Goal: Task Accomplishment & Management: Complete application form

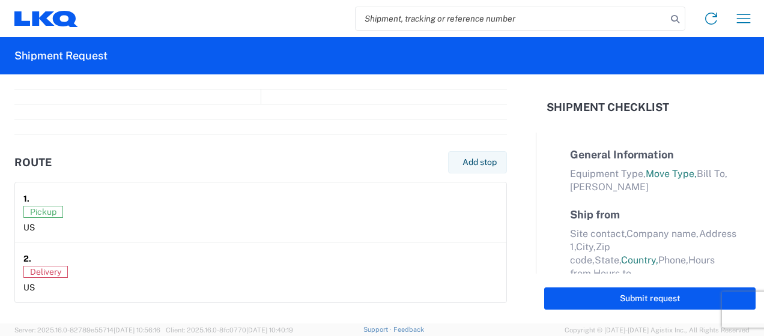
select select "FULL"
select select "LBS"
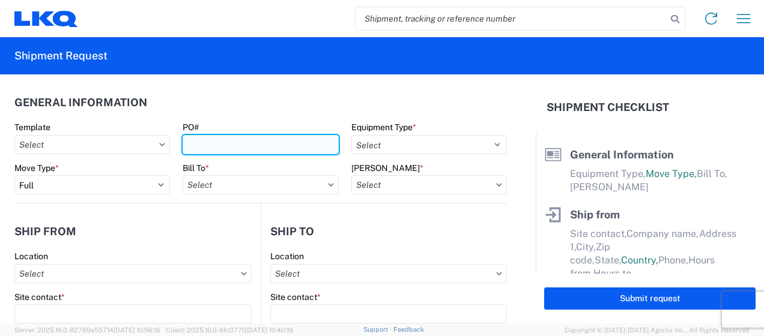
click at [234, 148] on input "PO#" at bounding box center [261, 144] width 156 height 19
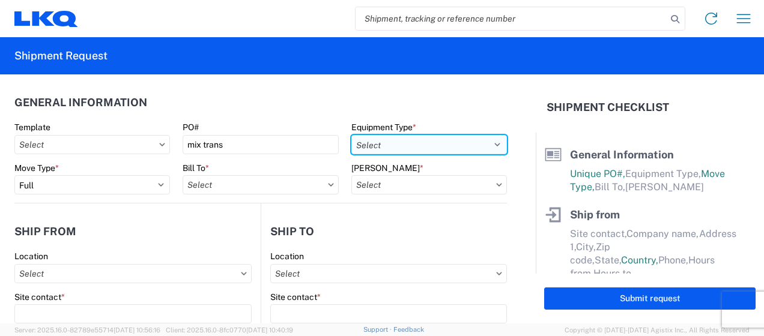
click at [352, 143] on select "Select 53’ Dry Van Flatbed Dropdeck (van) Lowboy (flatbed) Rail" at bounding box center [430, 144] width 156 height 19
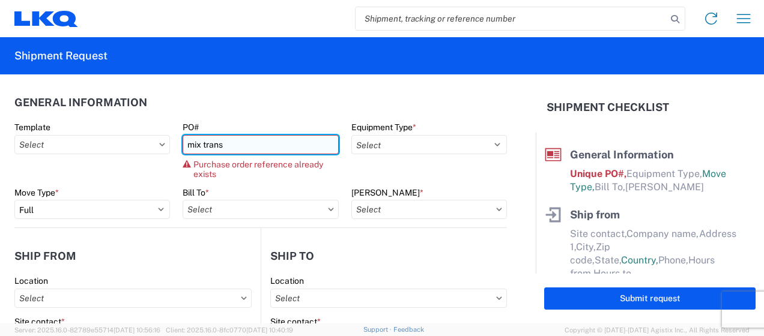
click at [224, 142] on input "mix trans" at bounding box center [261, 144] width 156 height 19
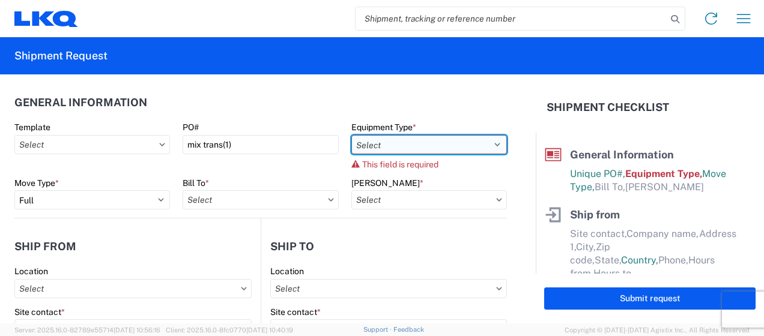
click at [398, 141] on select "Select 53’ Dry Van Flatbed Dropdeck (van) Lowboy (flatbed) Rail" at bounding box center [430, 144] width 156 height 19
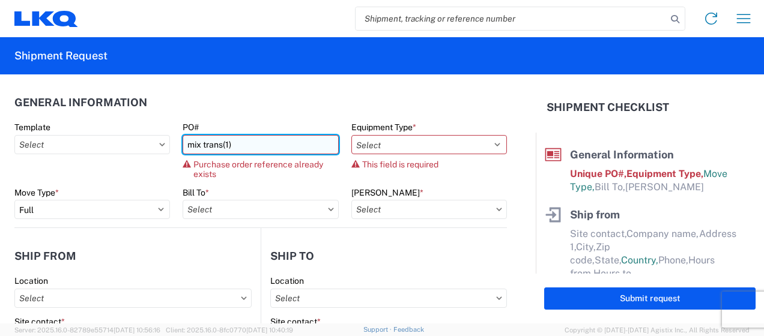
click at [291, 147] on input "mix trans(1)" at bounding box center [261, 144] width 156 height 19
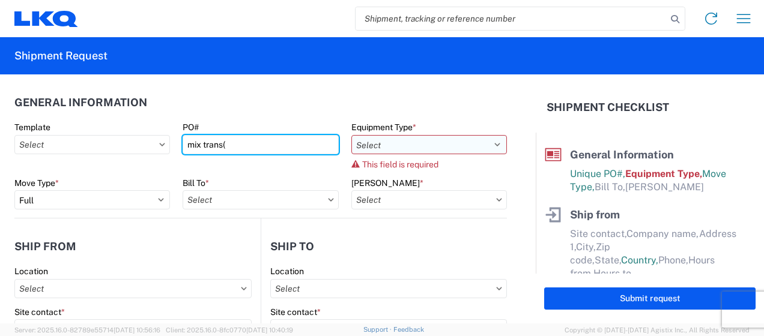
type input "mix trans("
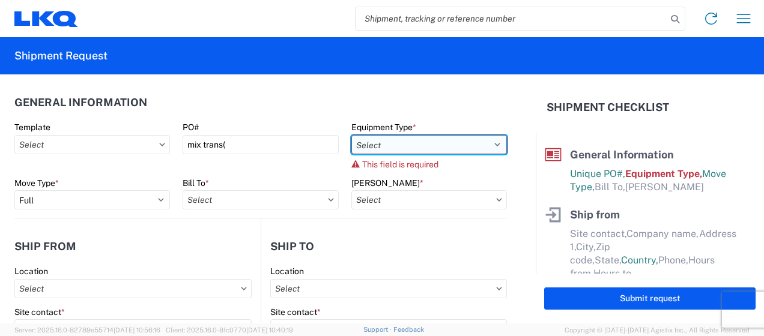
click at [434, 135] on select "Select 53’ Dry Van Flatbed Dropdeck (van) Lowboy (flatbed) Rail" at bounding box center [430, 144] width 156 height 19
select select "STDV"
click at [352, 135] on select "Select 53’ Dry Van Flatbed Dropdeck (van) Lowboy (flatbed) Rail" at bounding box center [430, 144] width 156 height 19
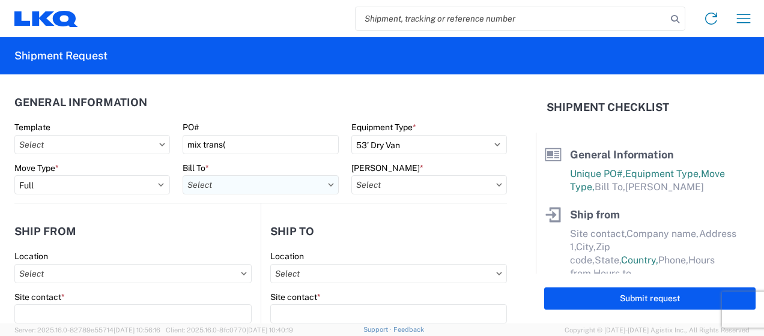
click at [242, 193] on input "Bill To *" at bounding box center [261, 184] width 156 height 19
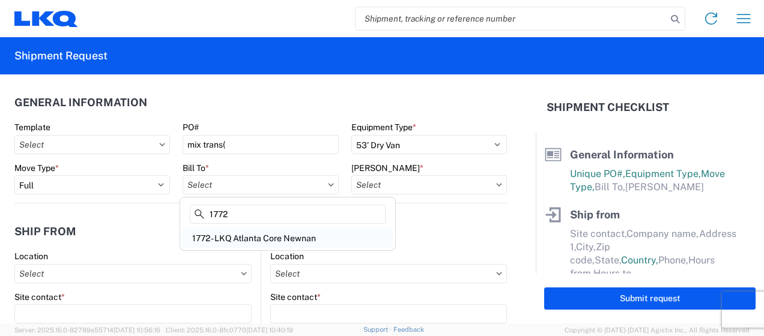
type input "1772"
click at [245, 240] on div "1772 - LKQ Atlanta Core Newnan" at bounding box center [288, 238] width 210 height 19
type input "1772 - LKQ Atlanta Core Newnan"
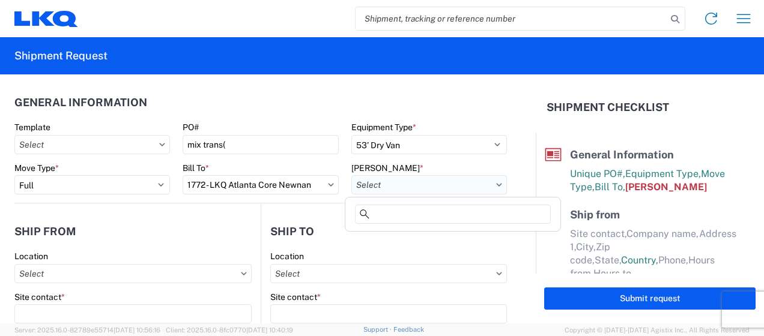
click at [380, 187] on input "[PERSON_NAME] *" at bounding box center [430, 184] width 156 height 19
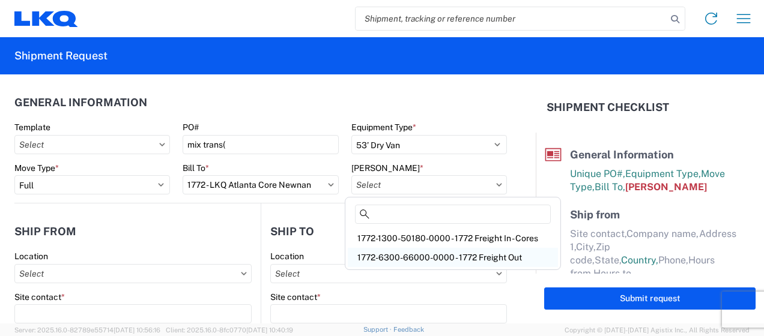
click at [395, 254] on div "1772-6300-66000-0000 - 1772 Freight Out" at bounding box center [453, 257] width 210 height 19
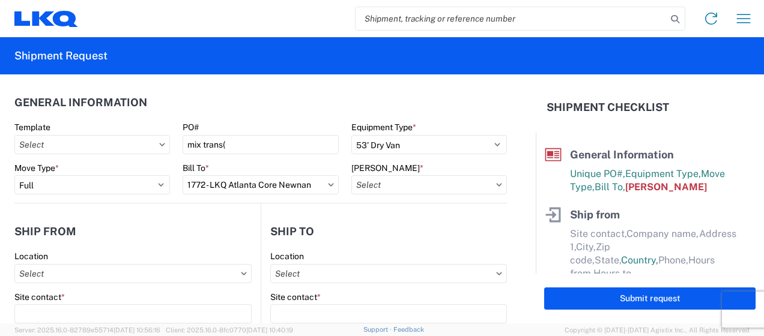
type input "1772-6300-66000-0000 - 1772 Freight Out"
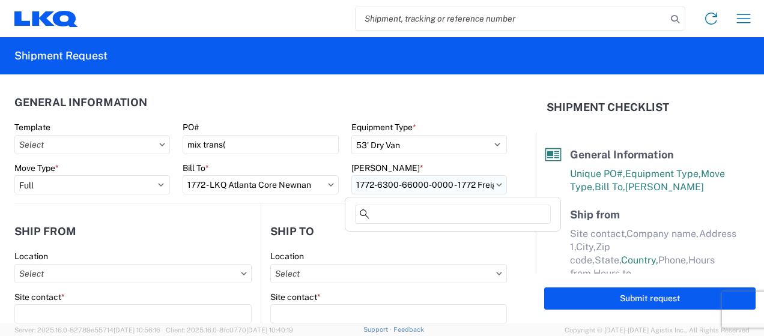
click at [411, 188] on input "1772-6300-66000-0000 - 1772 Freight Out" at bounding box center [430, 184] width 156 height 19
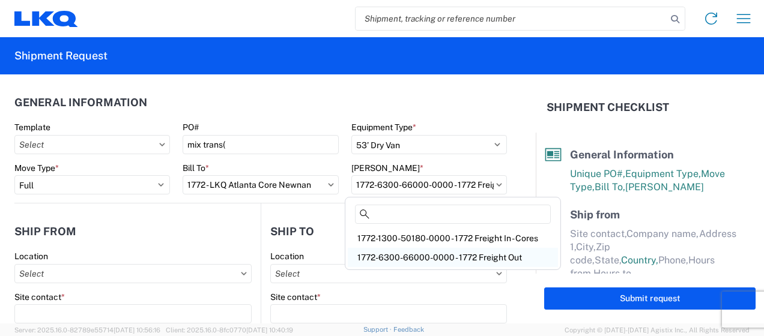
click at [405, 261] on div "1772-6300-66000-0000 - 1772 Freight Out" at bounding box center [453, 257] width 210 height 19
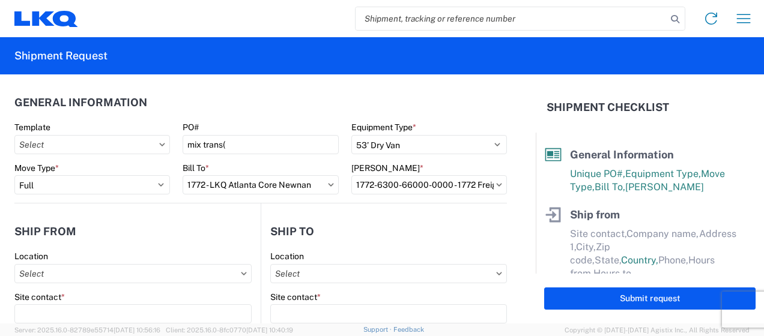
click at [63, 263] on div "Location" at bounding box center [132, 267] width 237 height 32
click at [61, 267] on input "Location" at bounding box center [132, 273] width 237 height 19
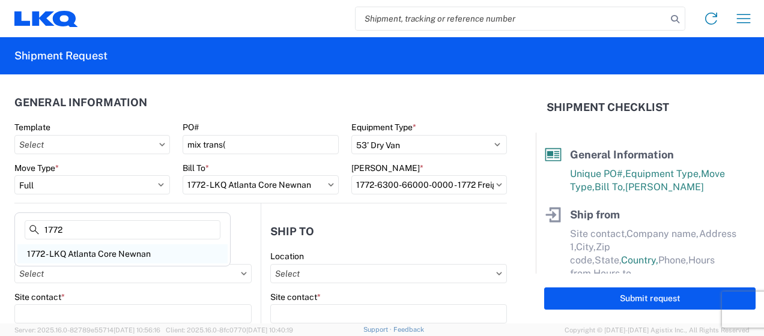
type input "1772"
click at [77, 252] on div "1772 - LKQ Atlanta Core Newnan" at bounding box center [122, 254] width 210 height 19
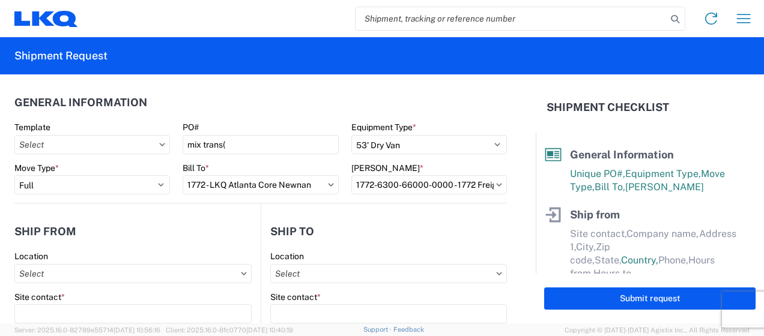
type input "1772 - LKQ Atlanta Core Newnan"
type input "LKQ Corporation"
type input "[STREET_ADDRESS]"
type input "Newnan"
type input "30265"
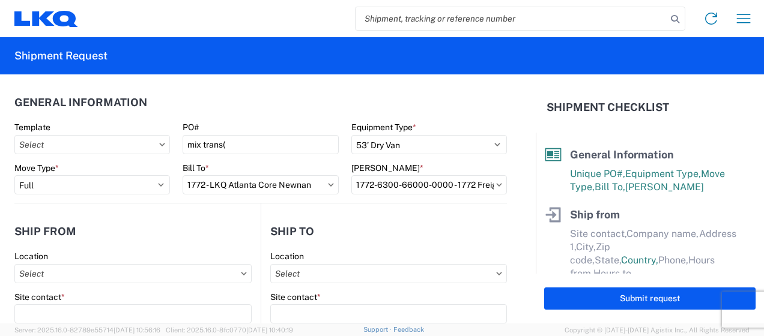
select select "GA"
select select "US"
type input "[PHONE_NUMBER]"
type input "06:00"
type input "14:30"
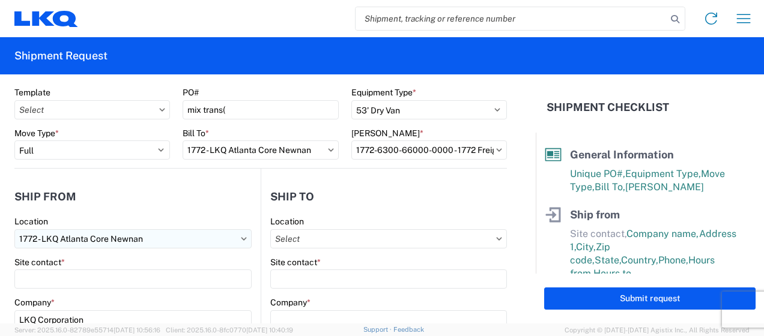
scroll to position [60, 0]
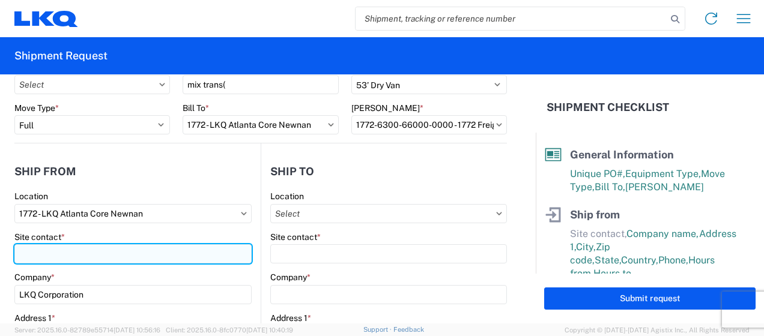
click at [96, 255] on input "Site contact *" at bounding box center [132, 254] width 237 height 19
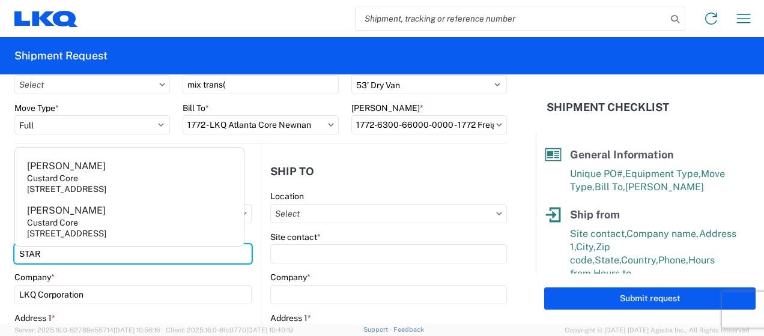
type input "STAR"
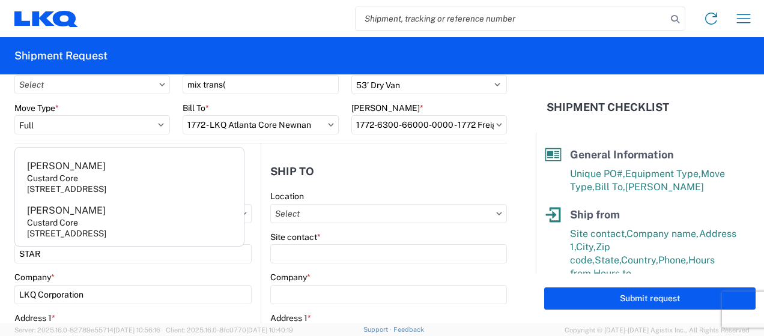
click at [338, 172] on header "Ship to" at bounding box center [384, 171] width 246 height 27
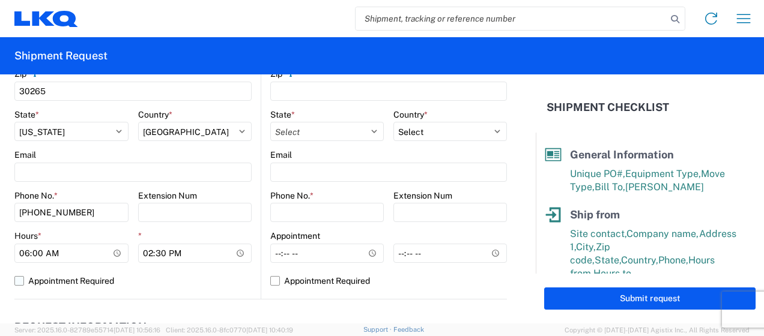
scroll to position [481, 0]
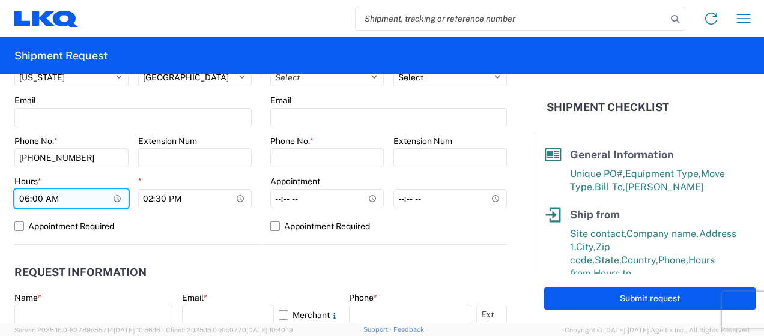
click at [28, 202] on input "06:00" at bounding box center [71, 198] width 114 height 19
type input "07:00"
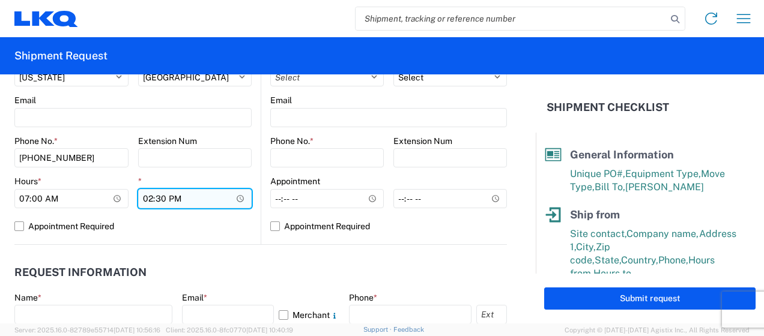
click at [144, 197] on input "14:30" at bounding box center [195, 198] width 114 height 19
type input "09:00"
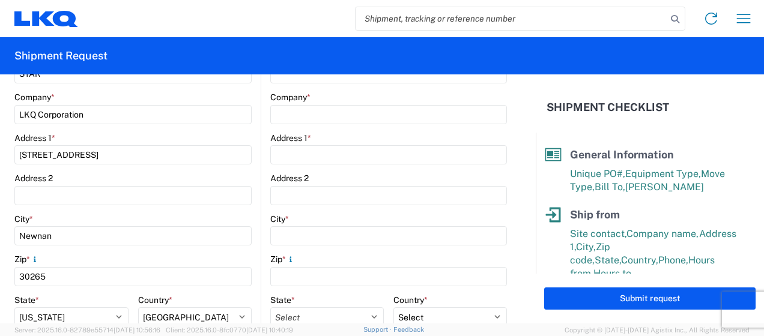
scroll to position [240, 0]
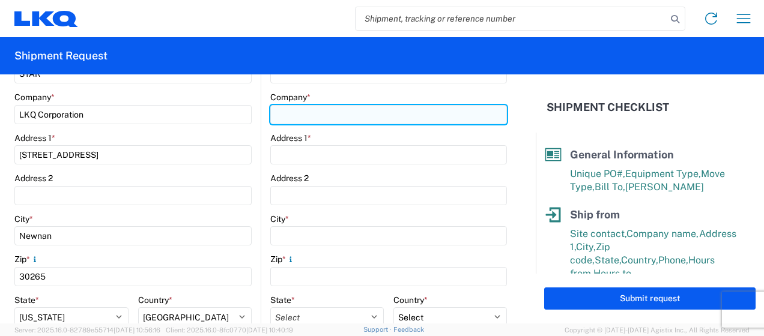
click at [365, 120] on input "Company *" at bounding box center [388, 114] width 237 height 19
type input "Certified Transmisson"
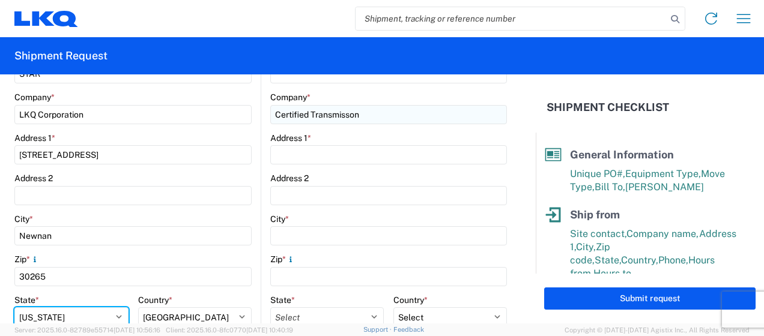
select select "NE"
type input "[EMAIL_ADDRESS][DOMAIN_NAME]"
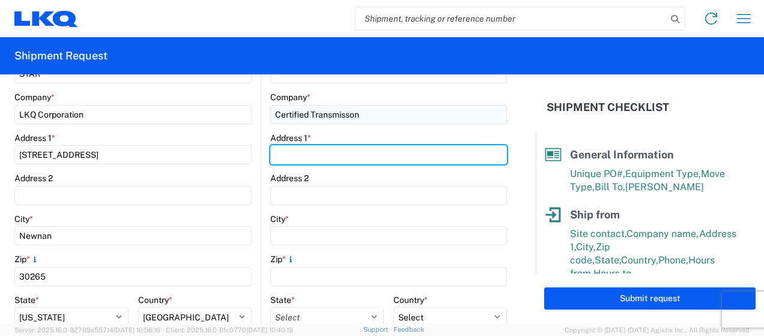
type input "[STREET_ADDRESS]"
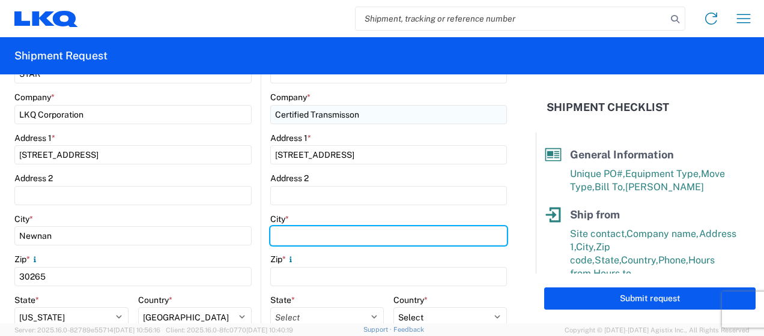
type input "[GEOGRAPHIC_DATA]"
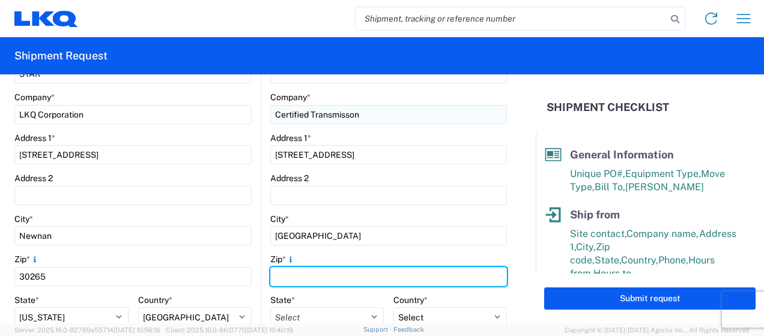
type input "68134"
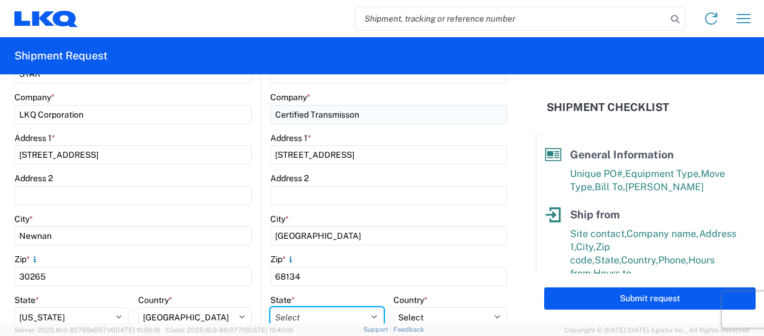
select select "NE"
type input "[EMAIL_ADDRESS][DOMAIN_NAME]"
type input "6788549960"
type input "[PERSON_NAME]"
type input "[EMAIL_ADDRESS][DOMAIN_NAME]"
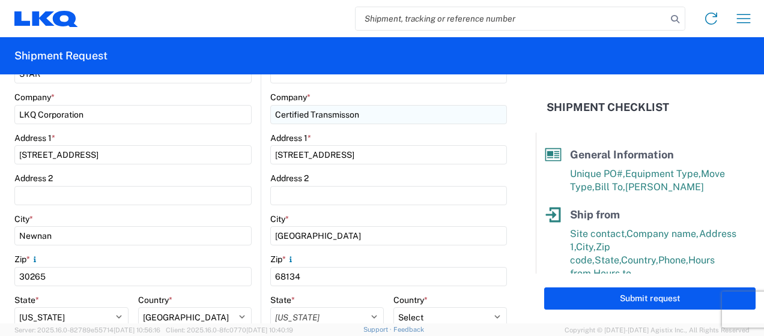
type input "6788549960"
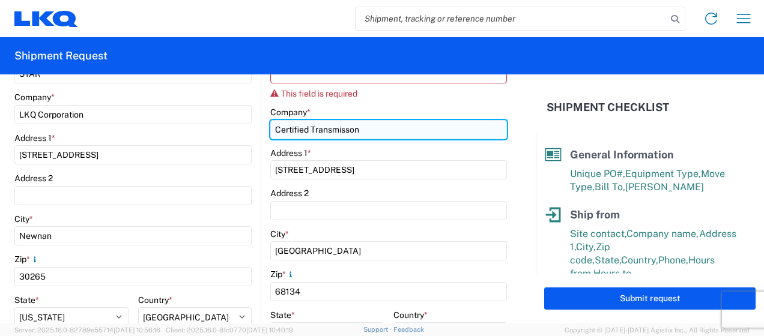
type input "GLOBAL TRANSMISSIONS"
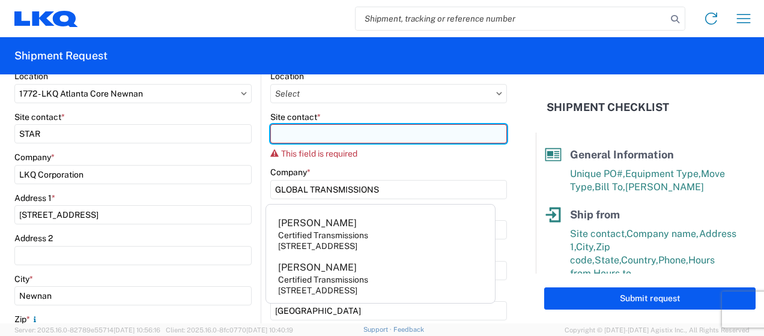
click at [348, 135] on input "Site contact *" at bounding box center [388, 133] width 237 height 19
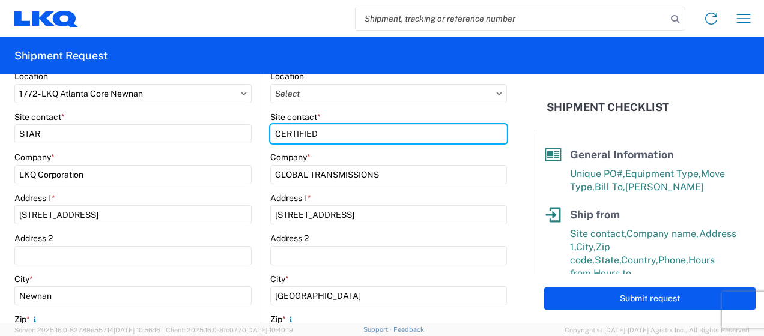
type input "CERTIFIED"
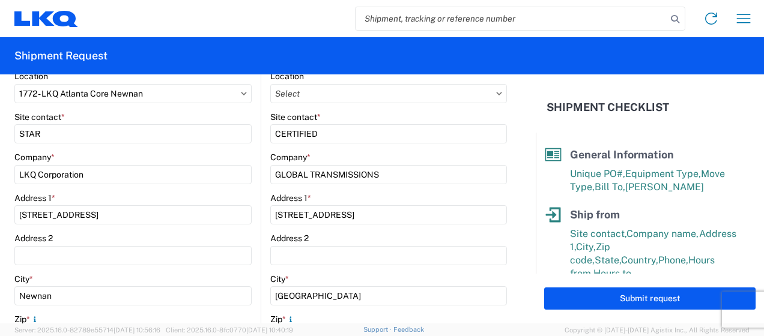
click at [510, 117] on form "General Information Template PO# mix trans( Equipment Type * Select 53’ Dry Van…" at bounding box center [268, 199] width 536 height 249
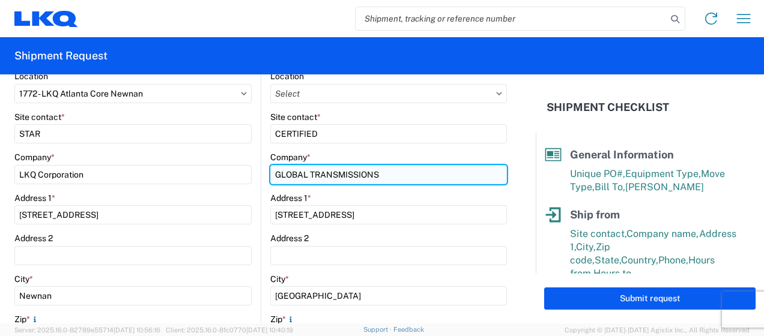
click at [403, 175] on input "GLOBAL TRANSMISSIONS" at bounding box center [388, 174] width 237 height 19
type input "G"
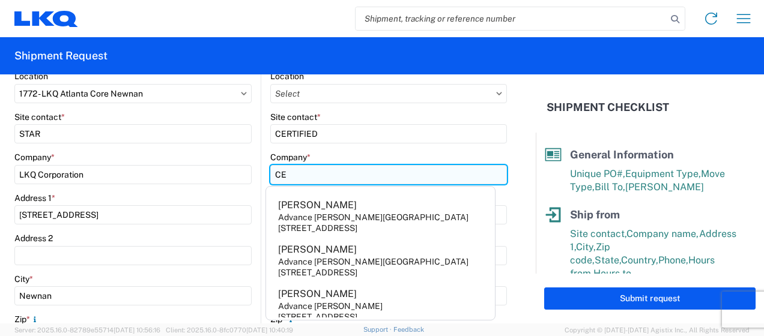
type input "Certified Transmisson"
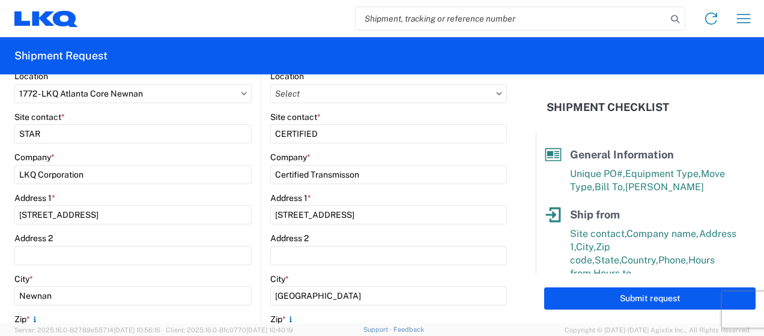
click at [506, 147] on form "General Information Template PO# mix trans( Equipment Type * Select 53’ Dry Van…" at bounding box center [268, 199] width 536 height 249
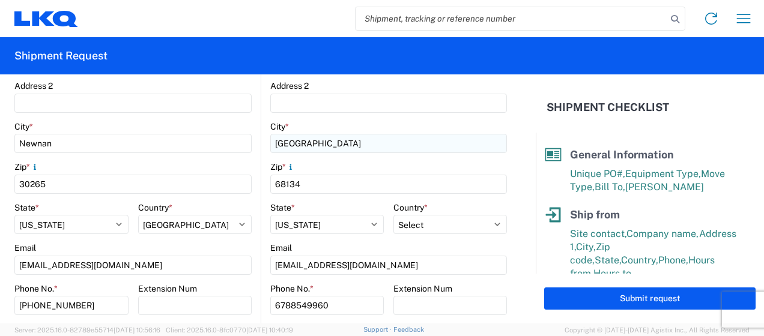
scroll to position [361, 0]
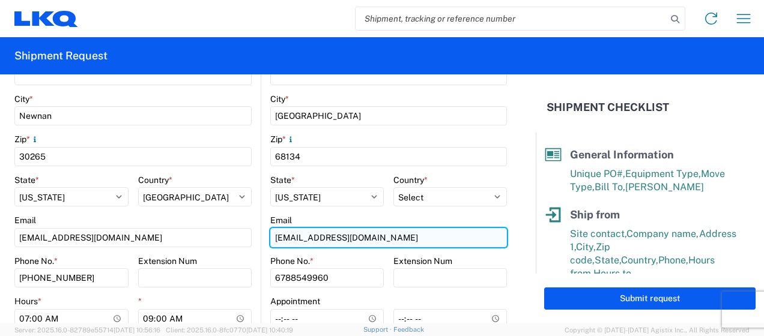
click at [252, 243] on input "[EMAIL_ADDRESS][DOMAIN_NAME]" at bounding box center [132, 237] width 237 height 19
type input "c"
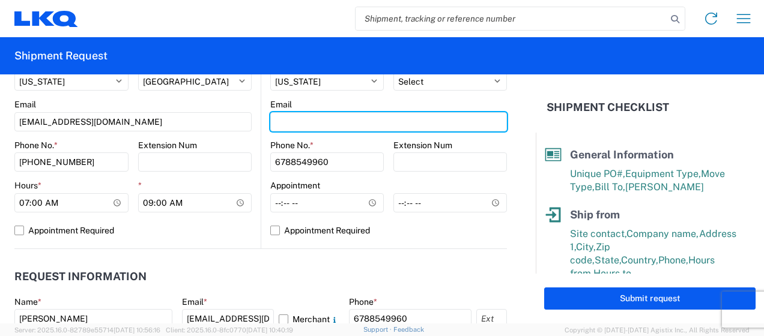
scroll to position [481, 0]
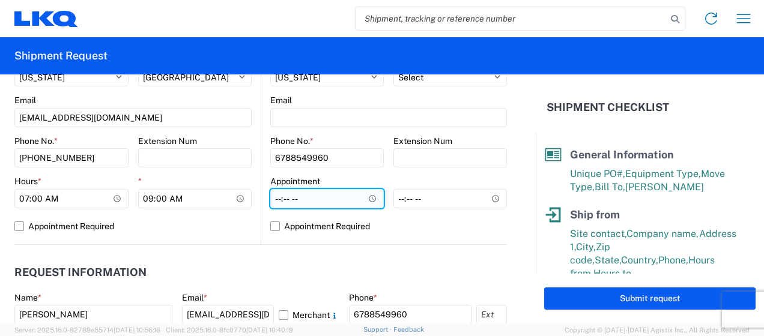
click at [270, 198] on input "Hours *" at bounding box center [327, 198] width 114 height 19
type input "07:00"
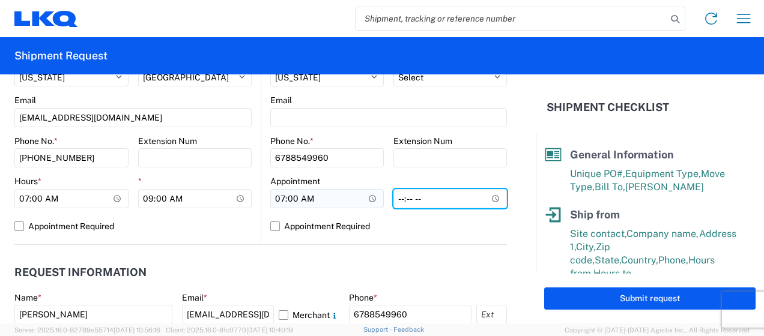
type input "14:00"
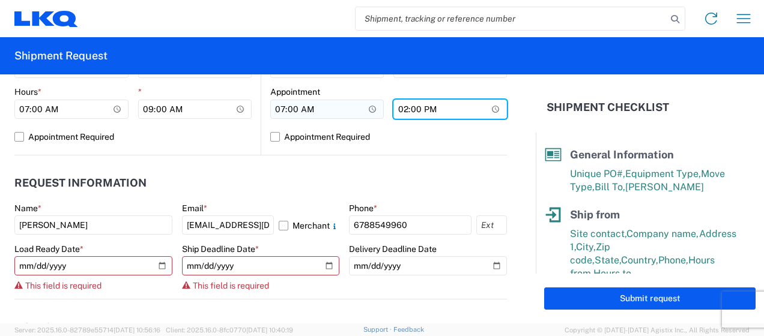
scroll to position [661, 0]
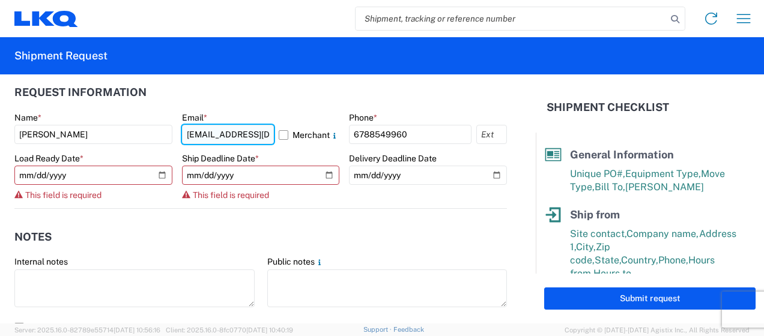
click at [243, 133] on input "[EMAIL_ADDRESS][DOMAIN_NAME]" at bounding box center [228, 134] width 93 height 19
click at [260, 136] on input "[EMAIL_ADDRESS][DOMAIN_NAME]" at bounding box center [228, 134] width 93 height 19
click at [261, 135] on input "[EMAIL_ADDRESS][DOMAIN_NAME]" at bounding box center [228, 134] width 93 height 19
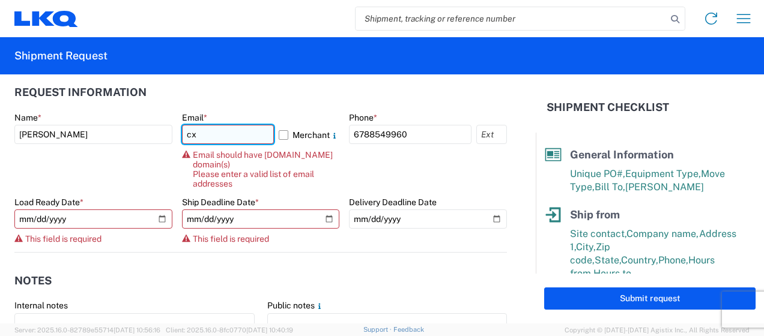
type input "c"
type input "[EMAIL_ADDRESS][DOMAIN_NAME]"
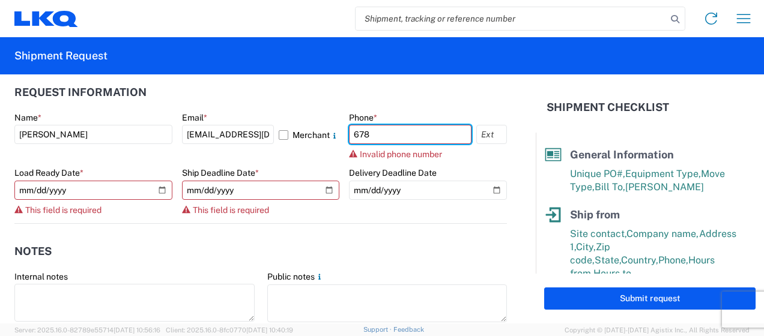
type input "6786759291"
type input "[EMAIL_ADDRESS][DOMAIN_NAME]"
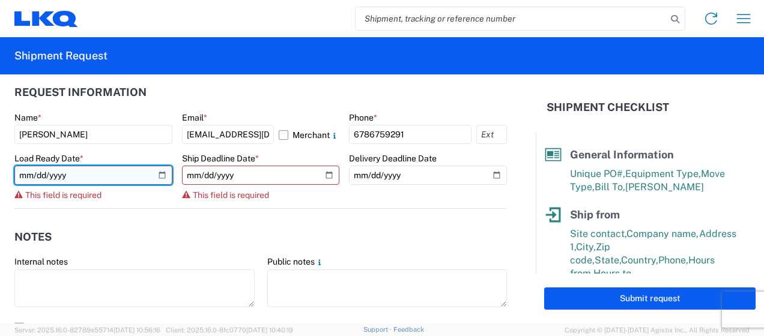
click at [23, 175] on input "date" at bounding box center [93, 175] width 158 height 19
type input "[DATE]"
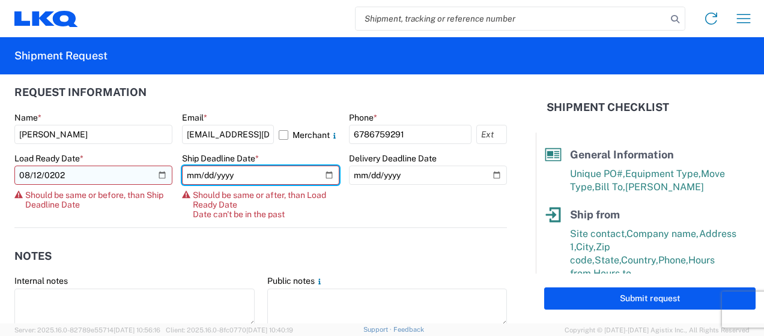
type input "[DATE]"
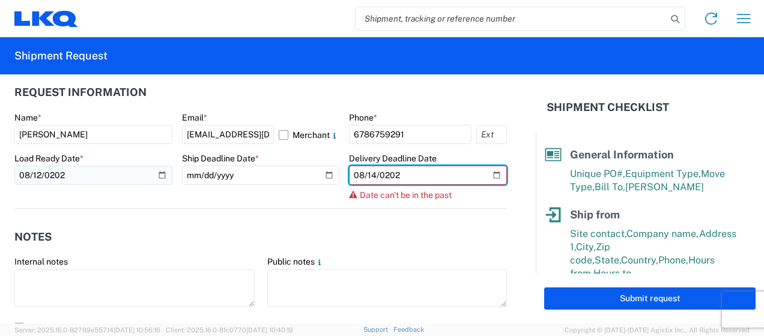
type input "[DATE]"
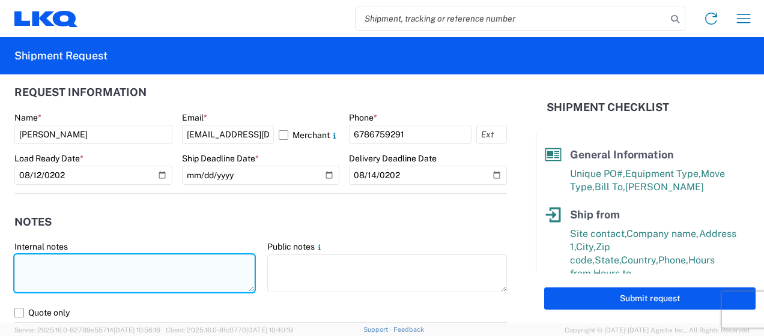
click at [102, 266] on textarea at bounding box center [134, 274] width 240 height 38
type textarea "w"
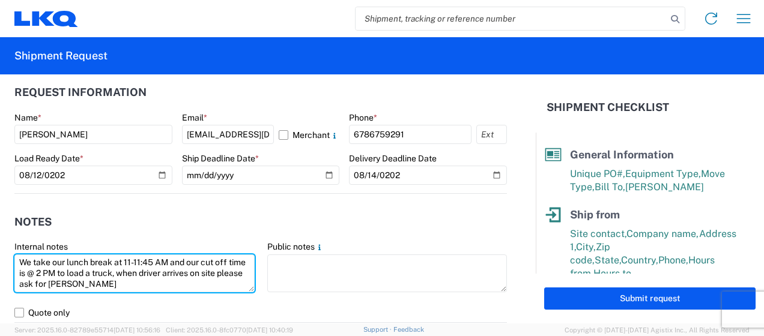
type textarea "We take our lunch break at 11-11:45 AM and our cut off time is @ 2 PM to load a…"
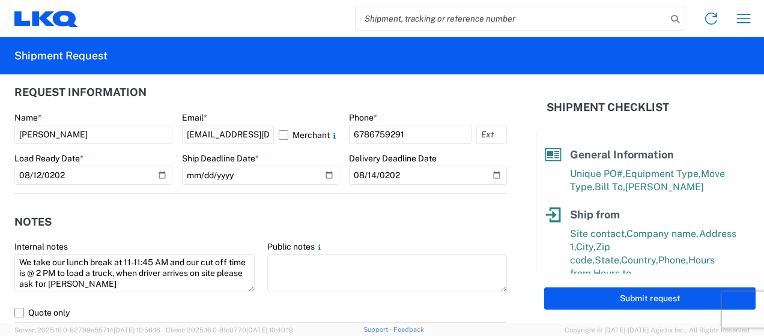
click at [101, 215] on header "Notes" at bounding box center [260, 221] width 493 height 27
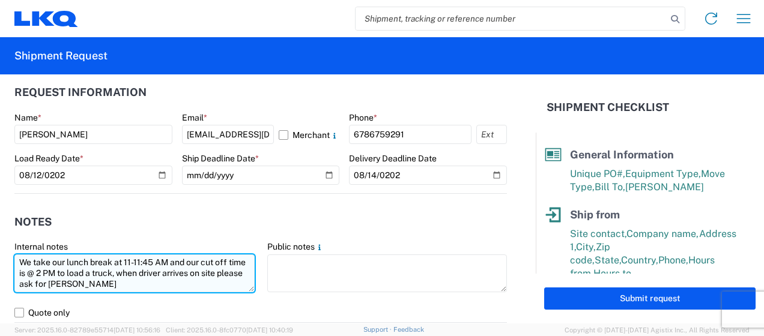
drag, startPoint x: 18, startPoint y: 258, endPoint x: 174, endPoint y: 287, distance: 158.9
click at [174, 287] on textarea "We take our lunch break at 11-11:45 AM and our cut off time is @ 2 PM to load a…" at bounding box center [134, 274] width 240 height 38
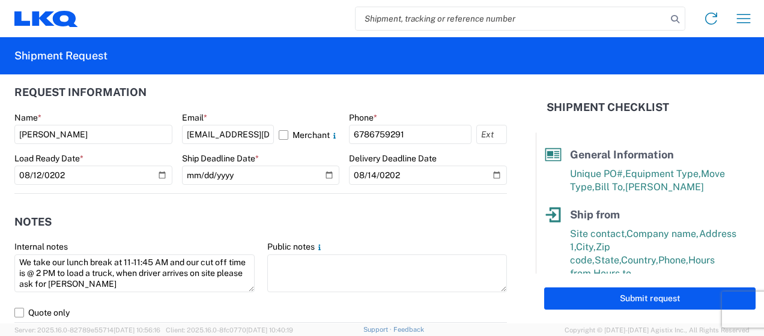
drag, startPoint x: 190, startPoint y: 263, endPoint x: 413, endPoint y: 231, distance: 225.2
click at [413, 231] on header "Notes" at bounding box center [260, 221] width 493 height 27
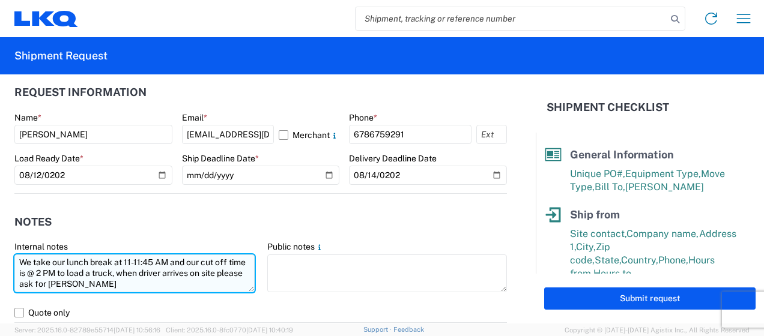
drag, startPoint x: 23, startPoint y: 260, endPoint x: 209, endPoint y: 290, distance: 188.8
click at [209, 290] on textarea "We take our lunch break at 11-11:45 AM and our cut off time is @ 2 PM to load a…" at bounding box center [134, 274] width 240 height 38
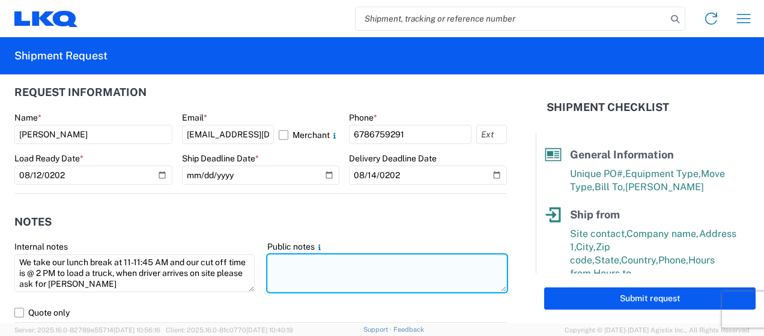
click at [311, 271] on textarea at bounding box center [387, 274] width 240 height 38
paste textarea "We take our lunch break at 11-11:45 AM and our cut off time is @ 2 PM to load a…"
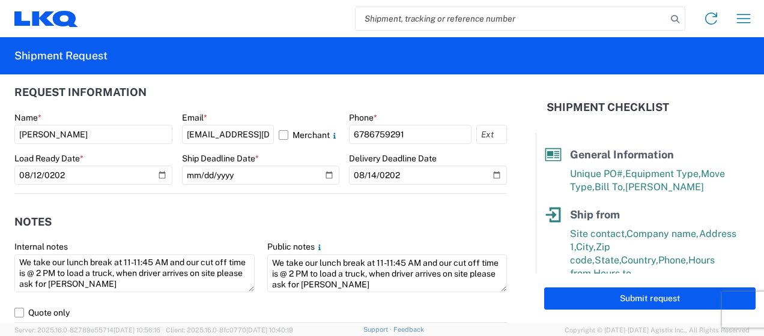
click at [305, 198] on agx-notes "Notes Internal notes We take our lunch break at 11-11:45 AM and our cut off tim…" at bounding box center [260, 258] width 493 height 129
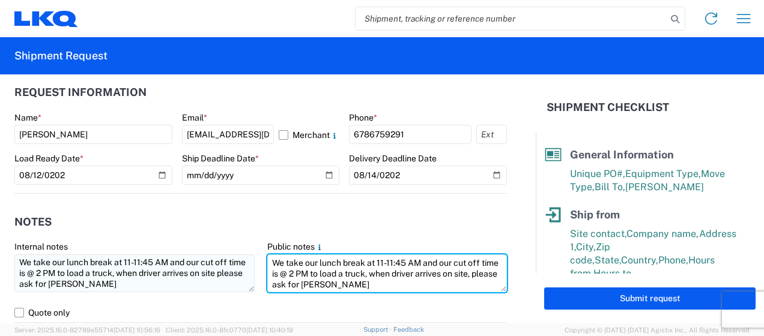
type textarea "We take our lunch break at 11-11:45 AM and our cut off time is @ 2 PM to load a…"
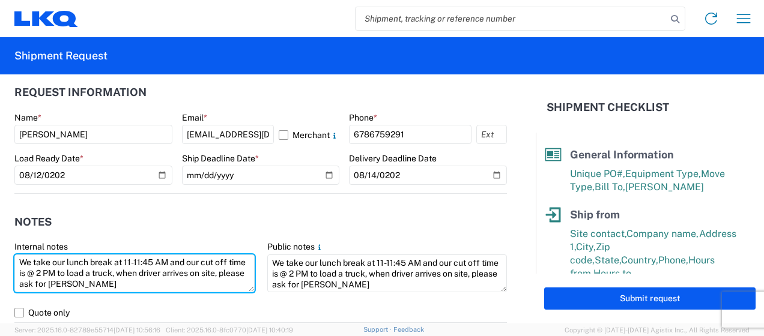
type textarea "We take our lunch break at 11-11:45 AM and our cut off time is @ 2 PM to load a…"
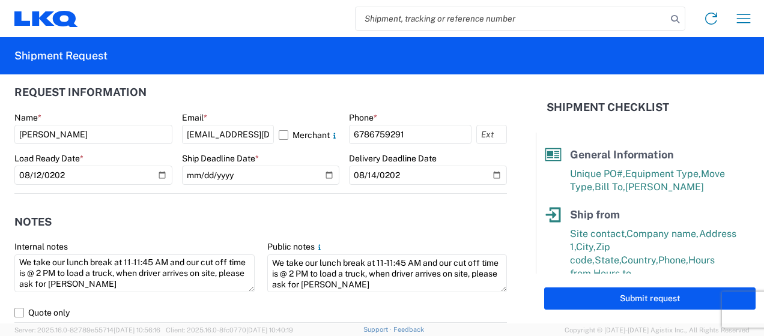
click at [303, 215] on header "Notes" at bounding box center [260, 221] width 493 height 27
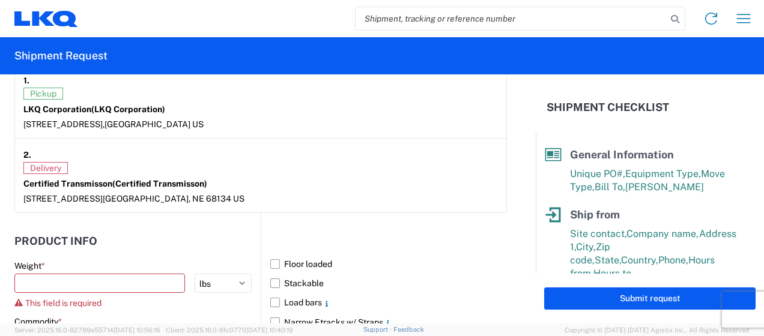
scroll to position [1021, 0]
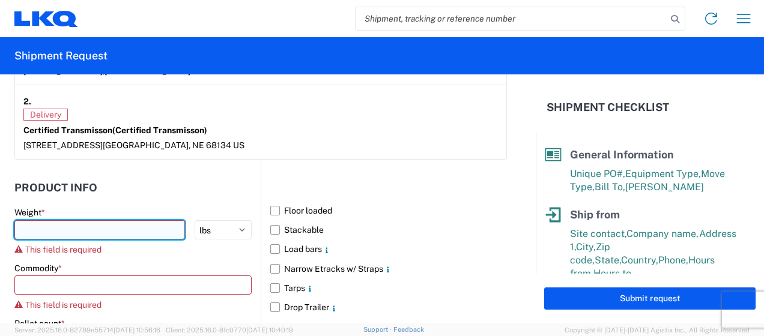
click at [120, 227] on input "number" at bounding box center [99, 230] width 171 height 19
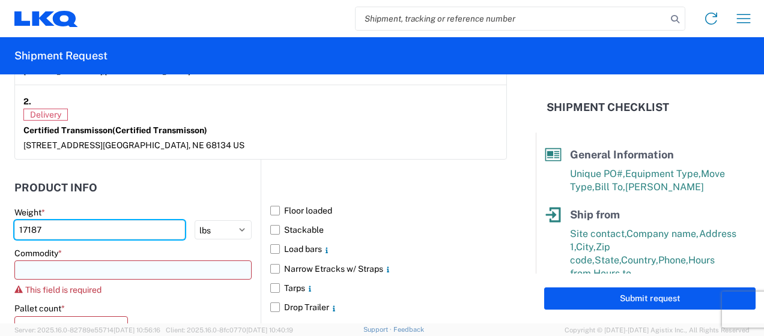
type input "17187"
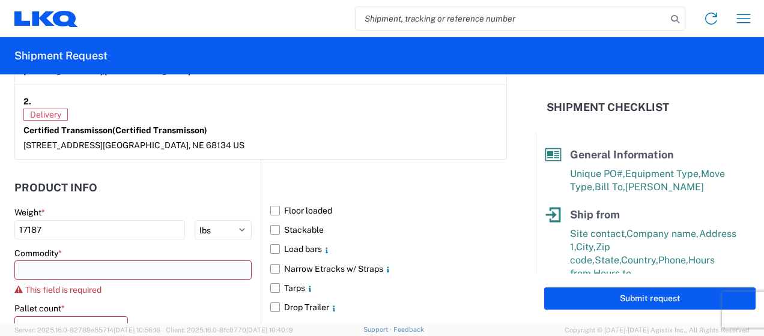
click at [127, 268] on input at bounding box center [132, 270] width 237 height 19
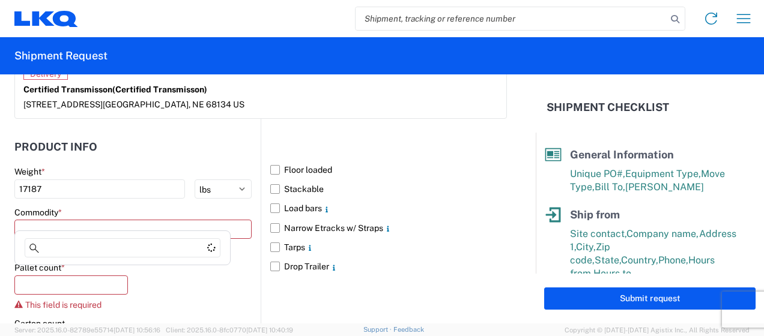
scroll to position [1082, 0]
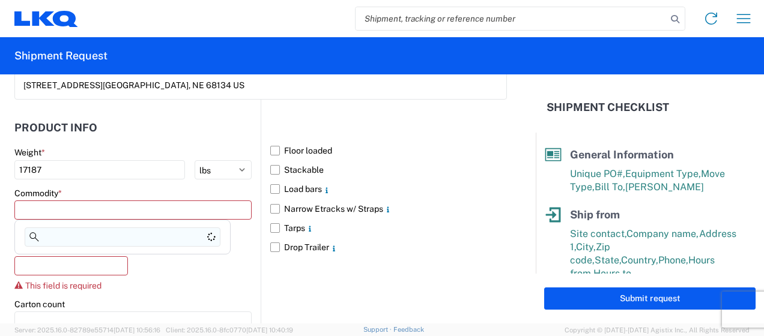
click at [133, 237] on input at bounding box center [123, 237] width 196 height 19
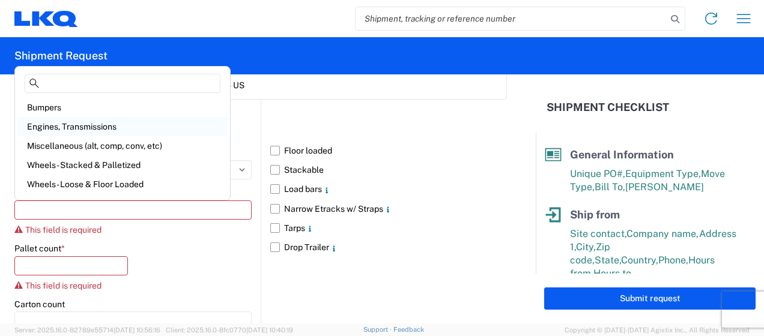
click at [133, 120] on div "Engines, Transmissions" at bounding box center [122, 126] width 210 height 19
type input "Engines, Transmissions"
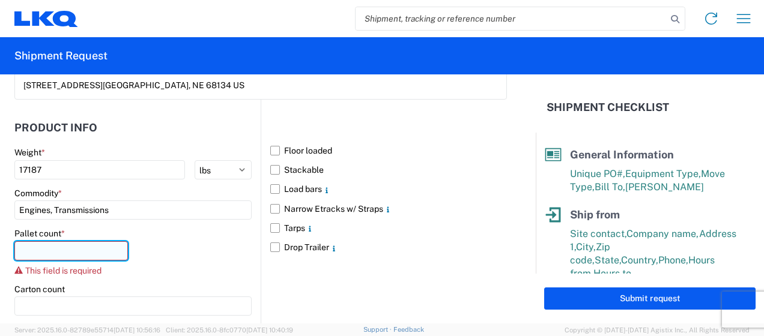
click at [79, 244] on input "number" at bounding box center [71, 251] width 114 height 19
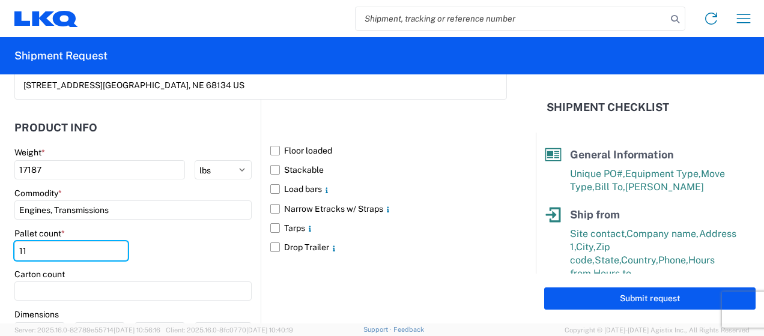
type input "11"
click at [156, 245] on div "Pallet count * 11" at bounding box center [132, 248] width 237 height 41
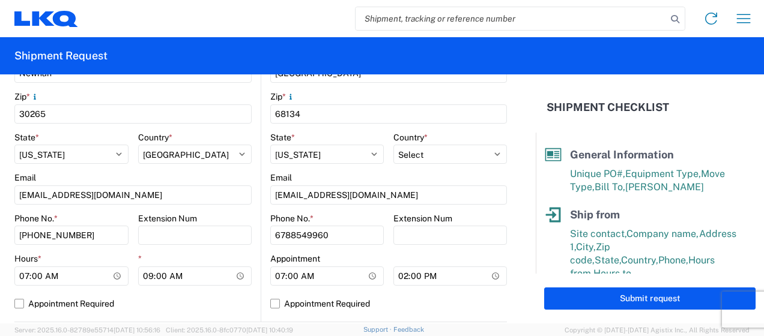
scroll to position [421, 0]
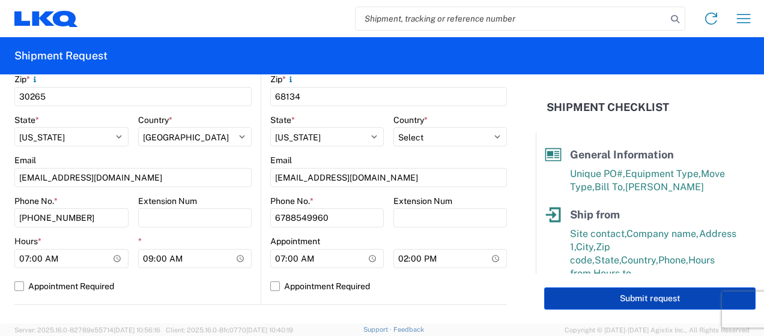
click at [633, 293] on button "Submit request" at bounding box center [650, 299] width 212 height 22
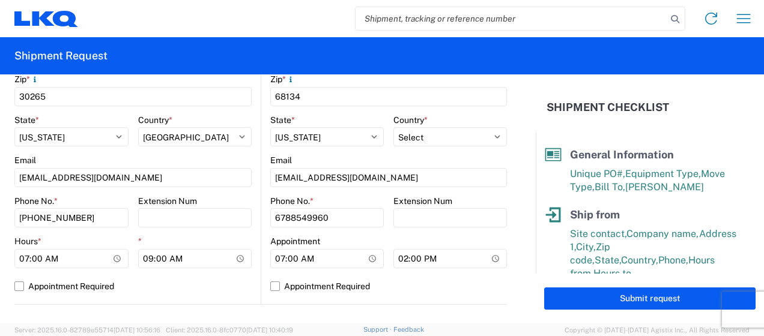
select select "US"
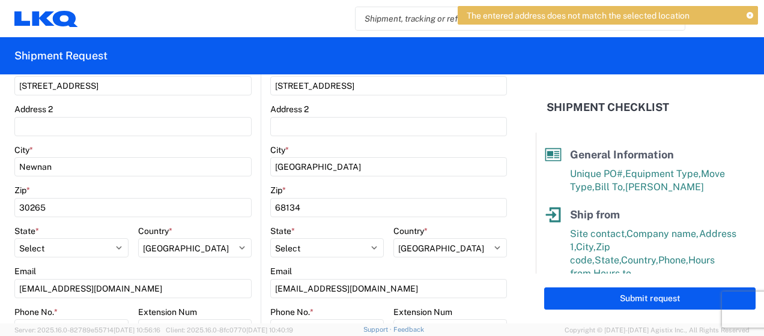
scroll to position [300, 0]
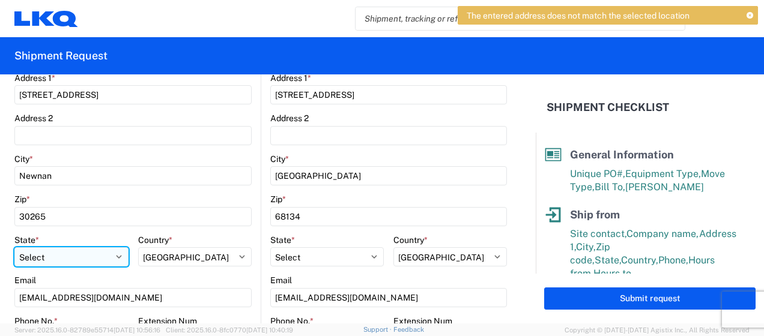
click at [80, 259] on select "Select [US_STATE] [US_STATE] [US_STATE] [US_STATE] Armed Forces Americas Armed …" at bounding box center [71, 257] width 114 height 19
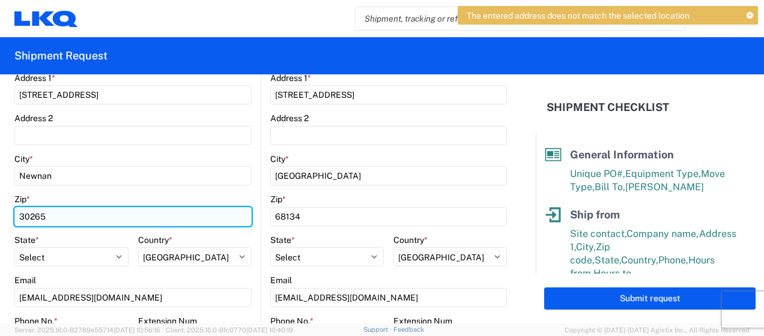
click at [159, 210] on input "30265" at bounding box center [132, 216] width 237 height 19
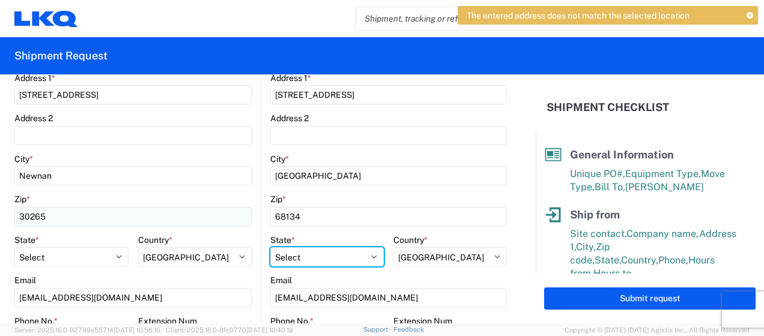
select select "GA"
click at [129, 259] on select "Select [US_STATE] [US_STATE] [US_STATE] [US_STATE] Armed Forces Americas Armed …" at bounding box center [71, 257] width 114 height 19
click at [439, 145] on agx-form-control-wrapper-v2 "Address 2" at bounding box center [388, 133] width 237 height 41
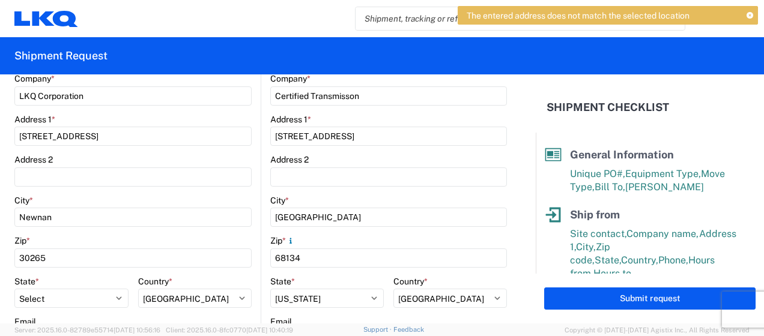
scroll to position [240, 0]
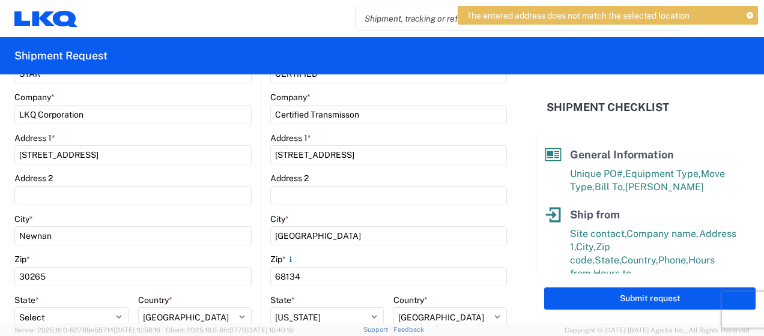
click at [421, 126] on agx-form-control-wrapper-v2 "Company * Certified Transmisson" at bounding box center [388, 112] width 237 height 41
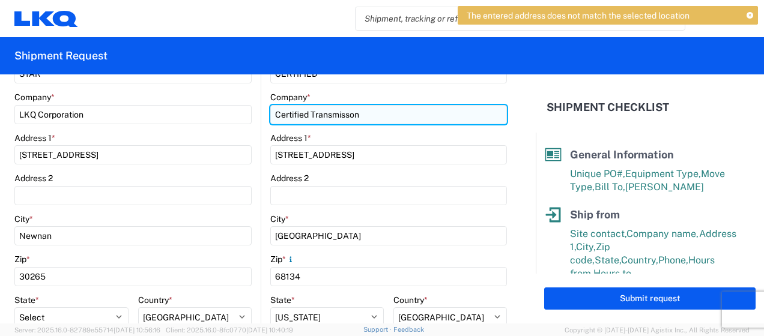
click at [420, 116] on input "Certified Transmisson" at bounding box center [388, 114] width 237 height 19
click at [397, 112] on input "Certified Transmisson" at bounding box center [388, 114] width 237 height 19
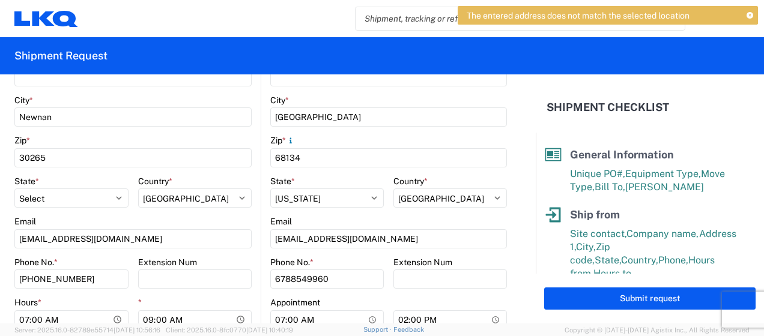
scroll to position [361, 0]
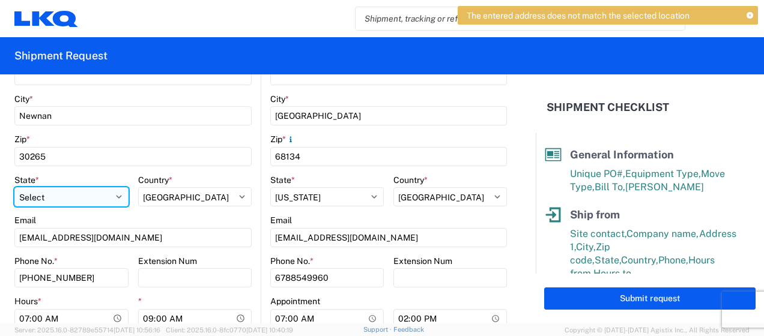
click at [75, 195] on select "Select [US_STATE] [US_STATE] [US_STATE] [US_STATE] Armed Forces Americas Armed …" at bounding box center [71, 196] width 114 height 19
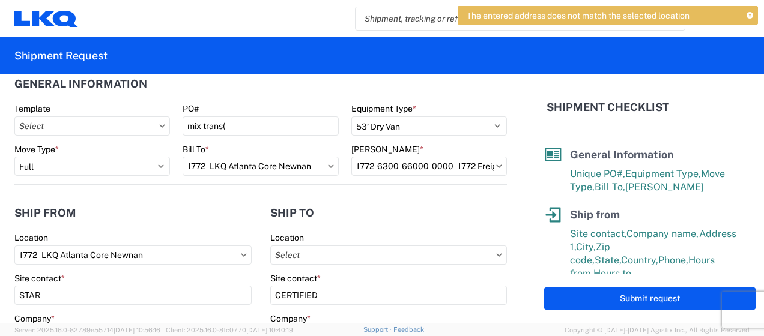
scroll to position [0, 0]
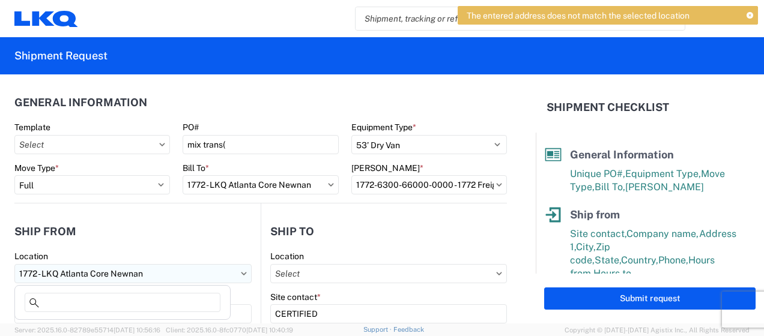
click at [154, 272] on input "1772 - LKQ Atlanta Core Newnan" at bounding box center [132, 273] width 237 height 19
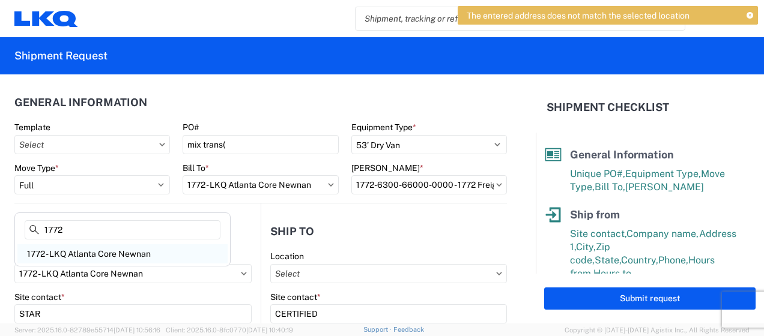
type input "1772"
click at [144, 255] on div "1772 - LKQ Atlanta Core Newnan" at bounding box center [122, 254] width 210 height 19
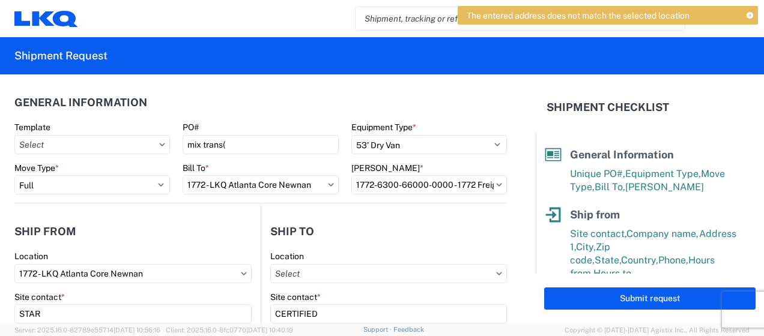
select select "GA"
type input "06:00"
type input "14:30"
click at [193, 233] on header "Ship from" at bounding box center [137, 231] width 246 height 27
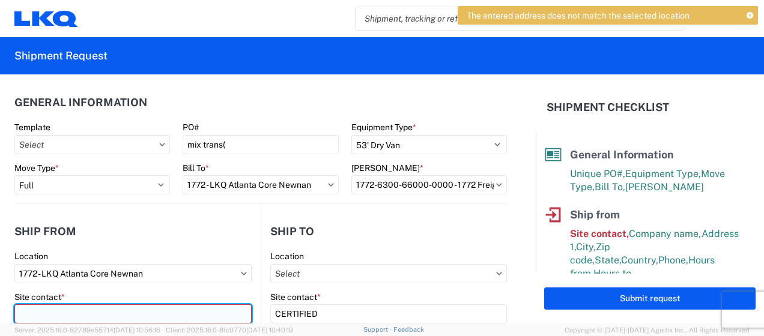
click at [82, 309] on input "Site contact *" at bounding box center [132, 314] width 237 height 19
type input "s"
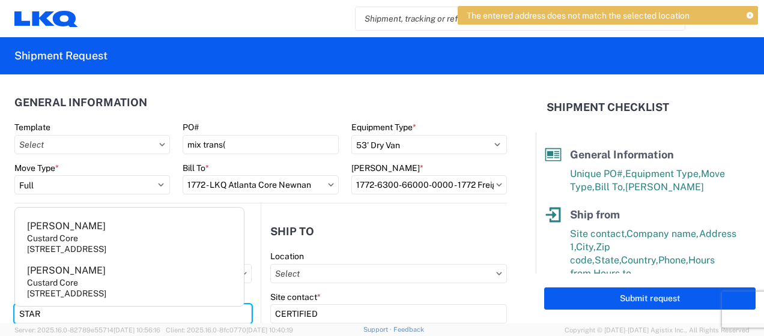
type input "STAR"
click at [135, 97] on h2 "General Information" at bounding box center [80, 103] width 133 height 12
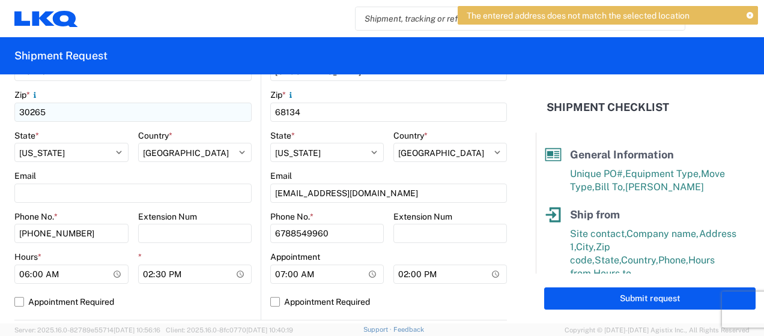
scroll to position [421, 0]
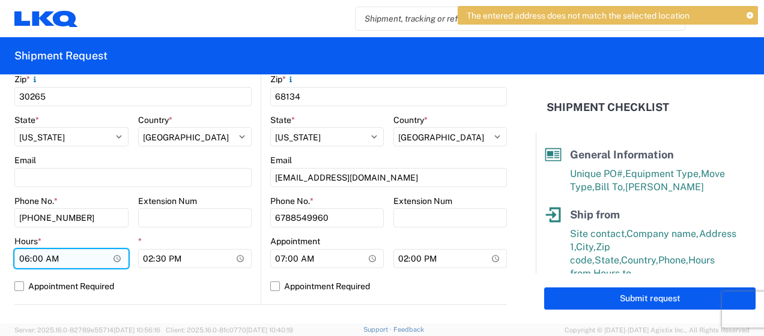
click at [23, 261] on input "06:00" at bounding box center [71, 258] width 114 height 19
type input "07:00"
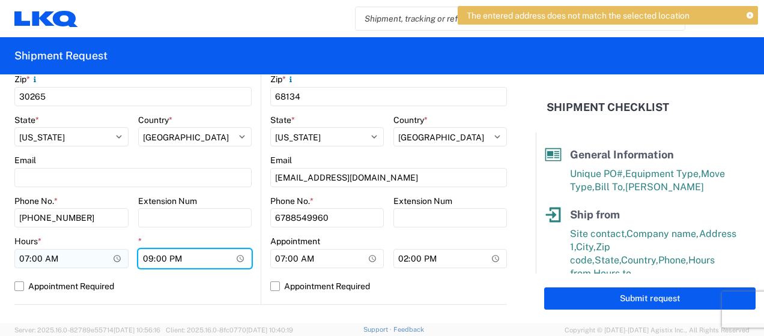
type input "09:00"
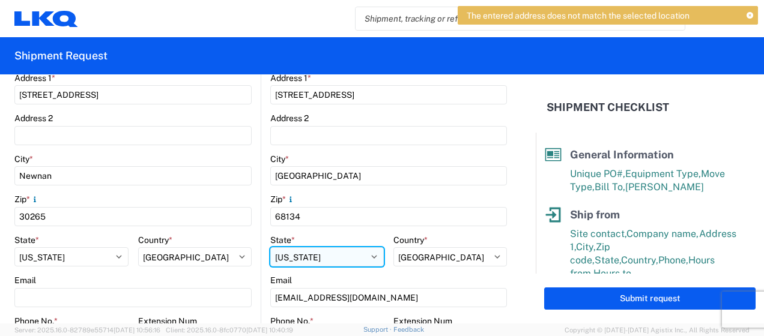
click at [129, 261] on select "Select [US_STATE] [US_STATE] [US_STATE] [US_STATE] Armed Forces Americas Armed …" at bounding box center [71, 257] width 114 height 19
select select "NE"
click at [129, 248] on select "Select [US_STATE] [US_STATE] [US_STATE] [US_STATE] Armed Forces Americas Armed …" at bounding box center [71, 257] width 114 height 19
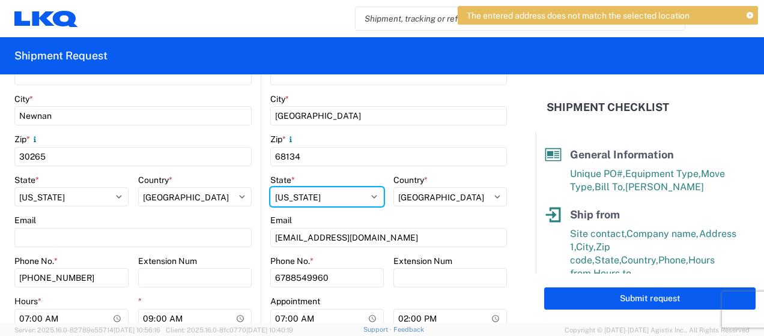
scroll to position [421, 0]
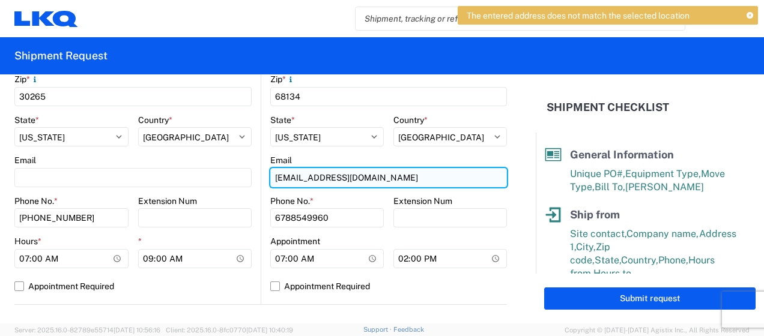
click at [252, 178] on input "[EMAIL_ADDRESS][DOMAIN_NAME]" at bounding box center [132, 177] width 237 height 19
type input "a"
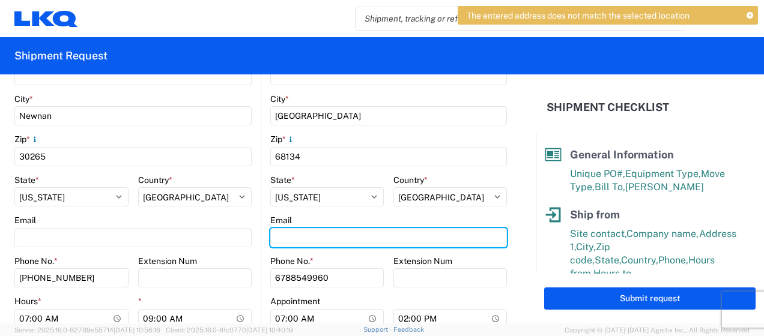
scroll to position [361, 0]
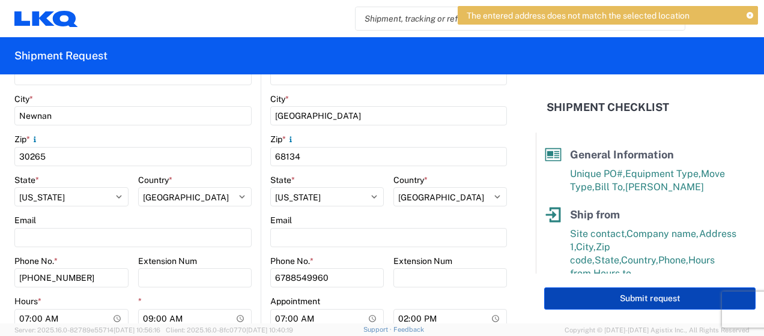
click at [684, 302] on button "Submit request" at bounding box center [650, 299] width 212 height 22
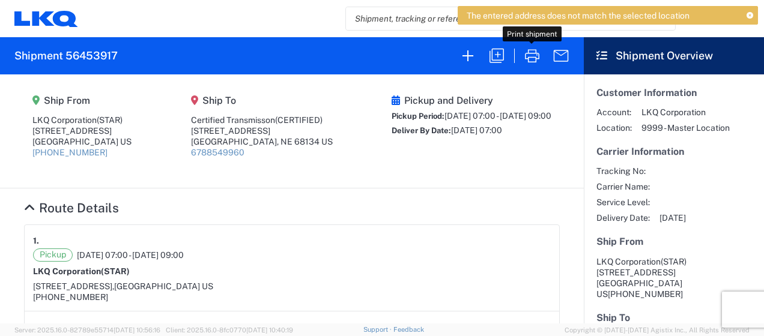
click at [529, 56] on div "The entered address does not match the selected location Shipment successfully …" at bounding box center [608, 33] width 300 height 54
click at [532, 55] on icon "button" at bounding box center [532, 55] width 19 height 19
